Goal: Transaction & Acquisition: Purchase product/service

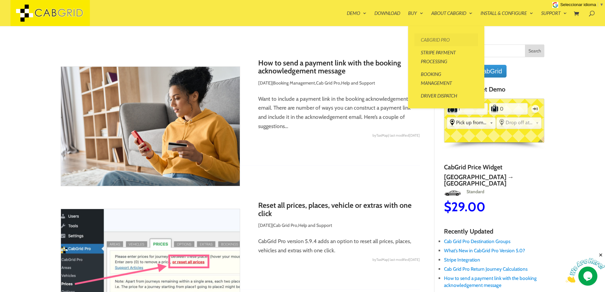
click at [426, 42] on link "CabGrid Pro" at bounding box center [446, 39] width 64 height 13
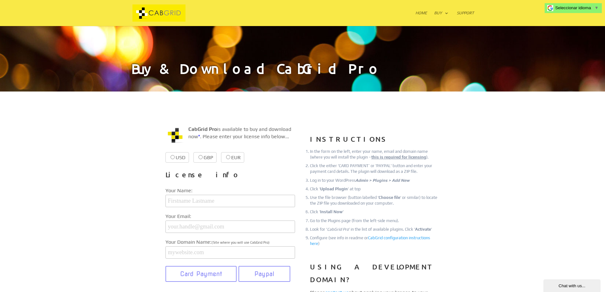
click at [178, 158] on label "USD $39.99 $39.99" at bounding box center [176, 157] width 23 height 10
click at [175, 158] on input "USD $39.99 $39.99" at bounding box center [173, 157] width 4 height 4
radio input "true"
